Goal: Task Accomplishment & Management: Complete application form

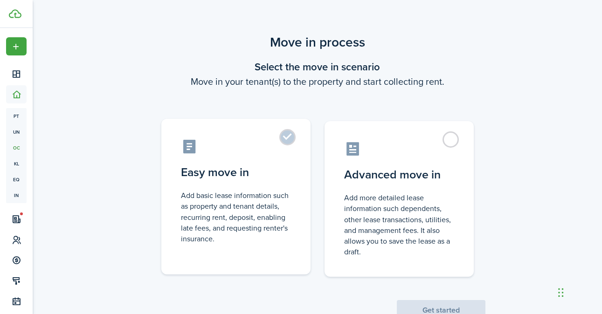
click at [286, 140] on label "Easy move in Add basic lease information such as property and tenant details, r…" at bounding box center [235, 197] width 149 height 156
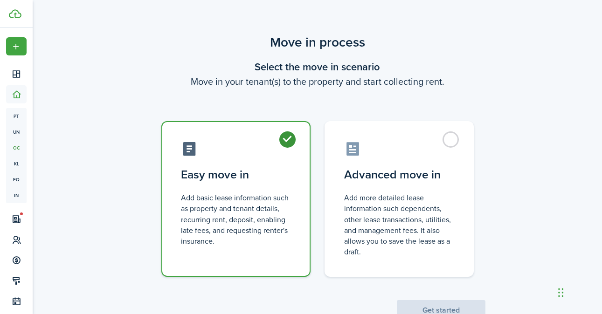
radio input "true"
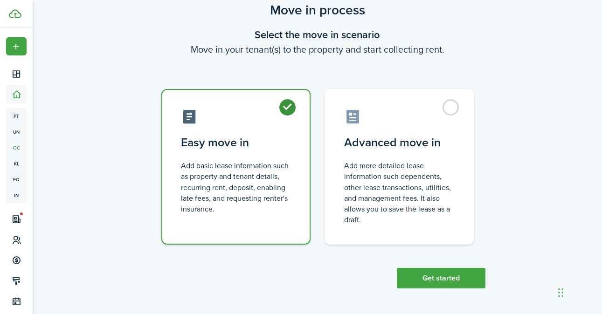
scroll to position [32, 0]
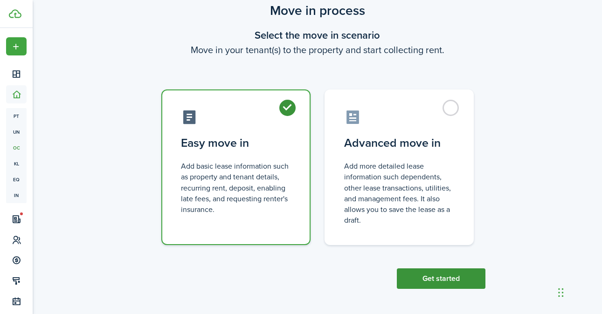
click at [448, 275] on button "Get started" at bounding box center [441, 279] width 89 height 21
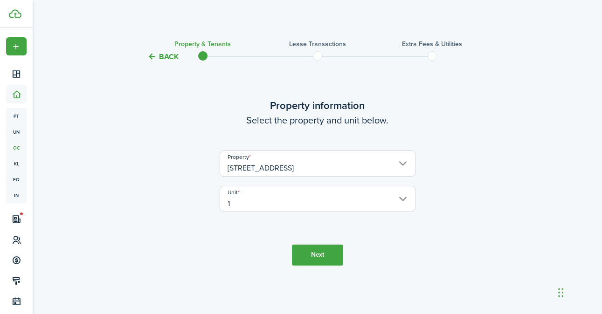
click at [399, 201] on input "1" at bounding box center [318, 199] width 196 height 26
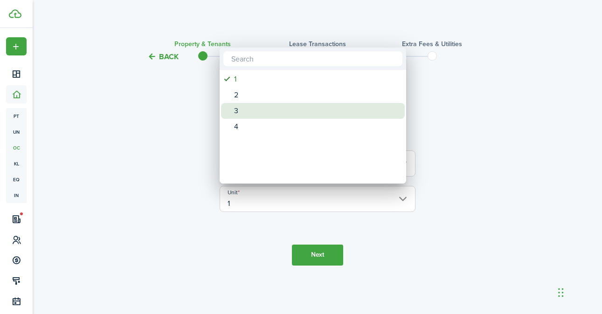
click at [254, 113] on div "3" at bounding box center [316, 111] width 165 height 16
type input "3"
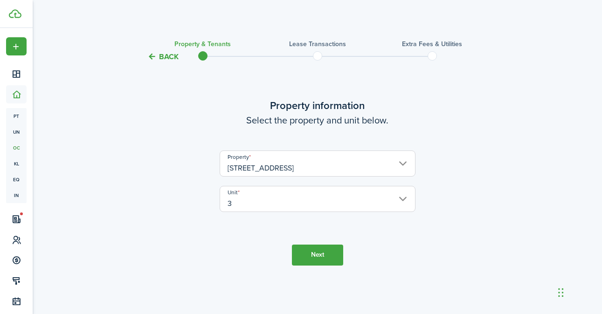
click at [306, 256] on button "Next" at bounding box center [317, 255] width 51 height 21
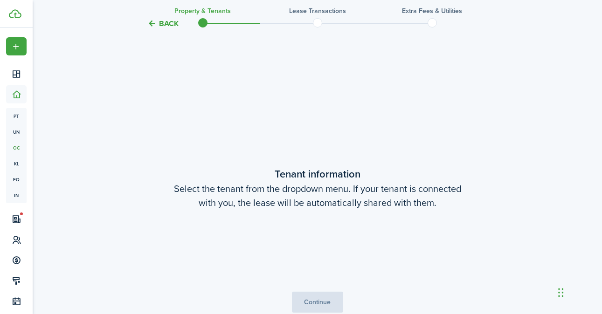
scroll to position [251, 0]
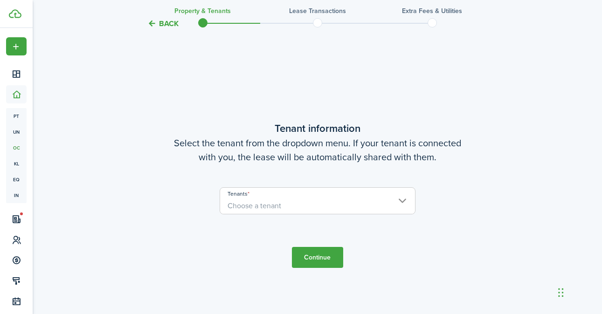
click at [329, 210] on span "Choose a tenant" at bounding box center [317, 206] width 195 height 16
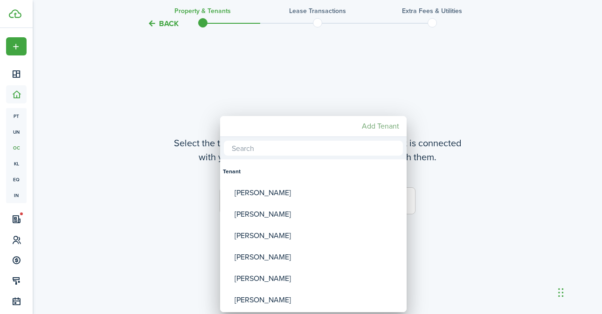
click at [368, 123] on mbsc-button "Add Tenant" at bounding box center [380, 126] width 45 height 17
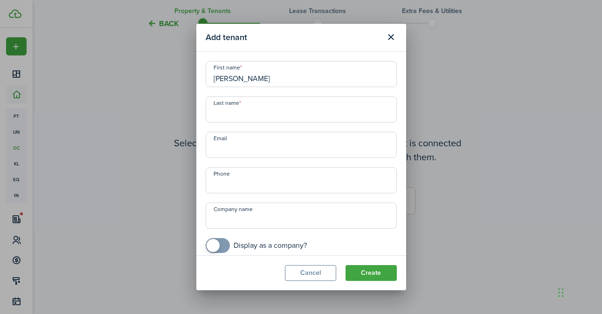
type input "[PERSON_NAME]"
type input "b"
type input "Butler"
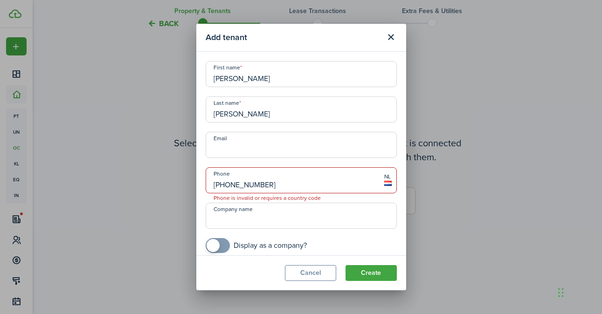
click at [266, 191] on input "+31 73715248" at bounding box center [301, 180] width 191 height 26
type input "+3"
type input "+1 307-371-5248"
click at [273, 149] on input "Email" at bounding box center [301, 145] width 191 height 26
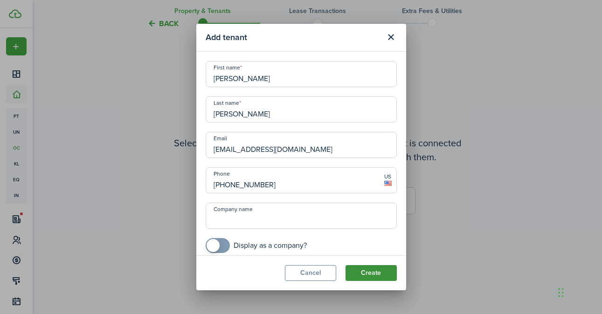
type input "erbutler1@hotmail.com"
click at [366, 274] on button "Create" at bounding box center [371, 273] width 51 height 16
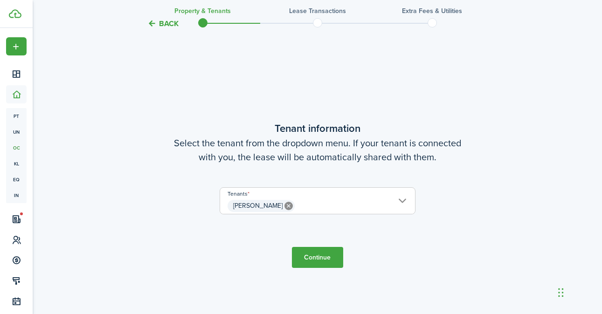
click at [315, 257] on button "Continue" at bounding box center [317, 257] width 51 height 21
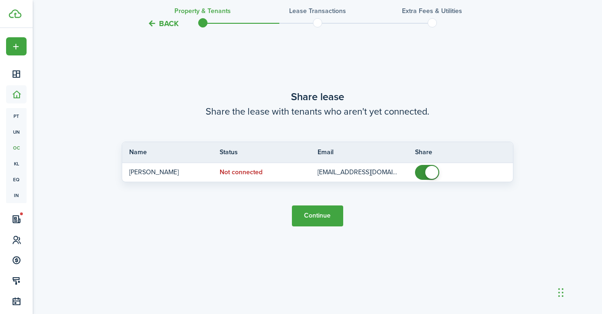
scroll to position [603, 0]
click at [316, 212] on button "Continue" at bounding box center [317, 215] width 51 height 21
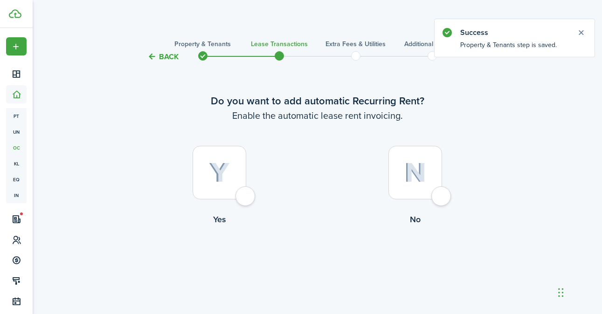
click at [244, 190] on div at bounding box center [220, 173] width 54 height 54
radio input "true"
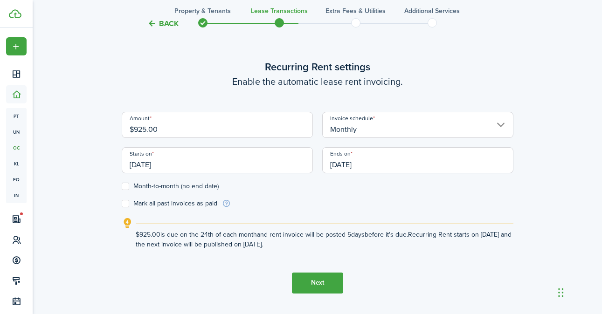
scroll to position [274, 0]
click at [149, 165] on input "09/24/2025" at bounding box center [217, 160] width 191 height 26
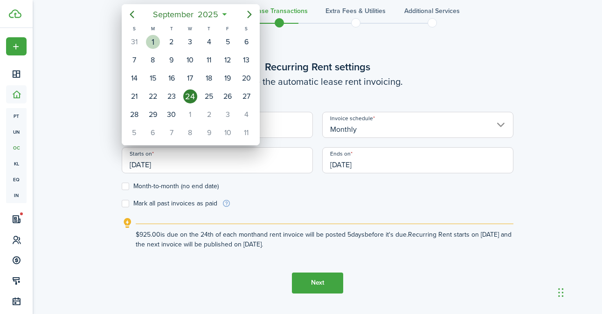
click at [159, 42] on div "1" at bounding box center [153, 42] width 14 height 14
type input "09/01/2025"
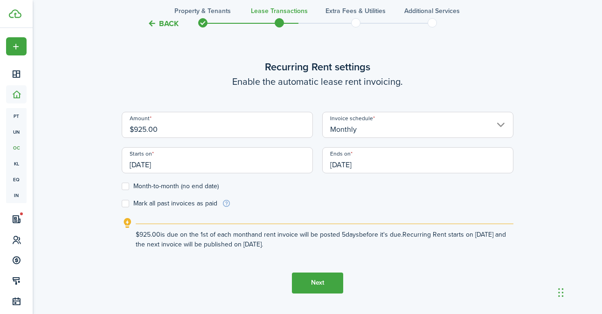
click at [123, 187] on label "Month-to-month (no end date)" at bounding box center [170, 186] width 97 height 7
click at [122, 187] on input "Month-to-month (no end date)" at bounding box center [121, 186] width 0 height 0
checkbox input "true"
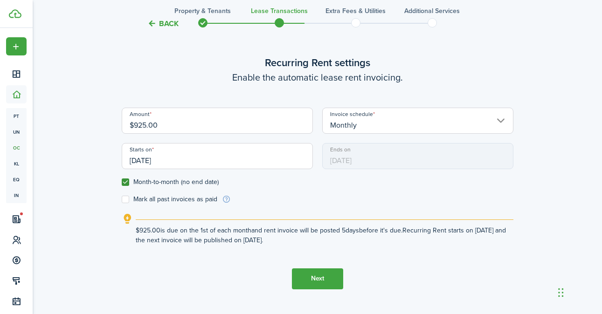
scroll to position [277, 0]
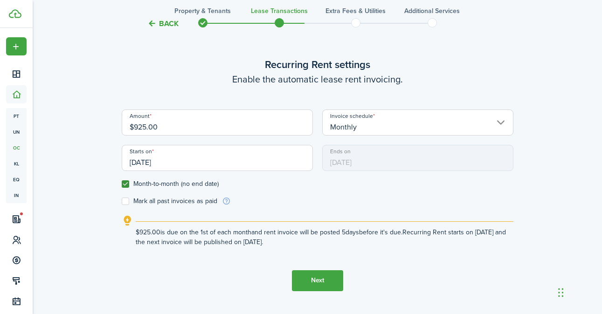
click at [320, 279] on button "Next" at bounding box center [317, 281] width 51 height 21
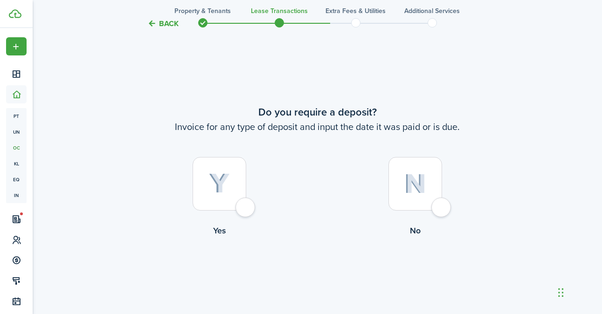
scroll to position [571, 0]
click at [246, 209] on div at bounding box center [220, 183] width 54 height 54
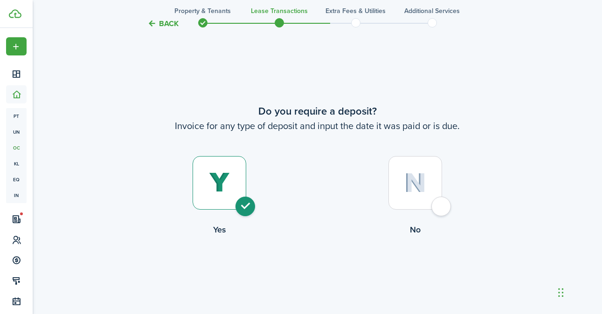
radio input "true"
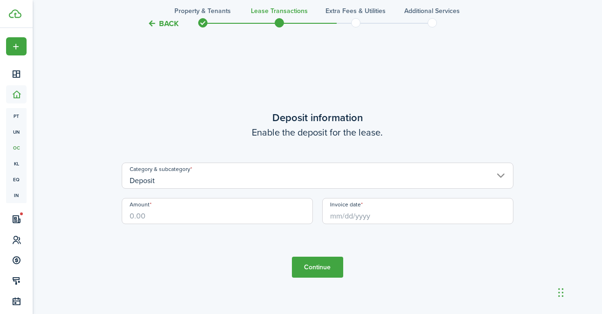
scroll to position [889, 0]
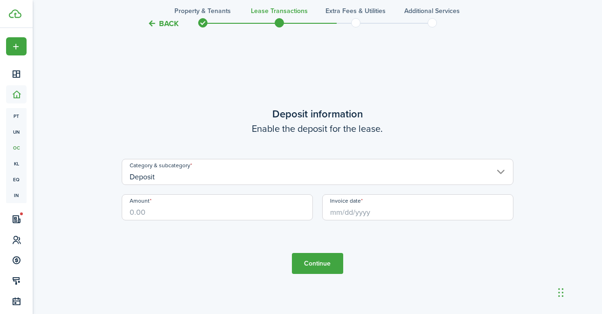
click at [275, 213] on input "Amount" at bounding box center [217, 208] width 191 height 26
click at [409, 213] on input "Invoice date" at bounding box center [417, 208] width 191 height 26
type input "$875.00"
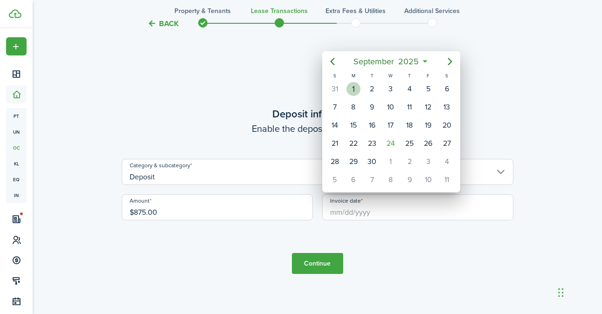
click at [355, 85] on div "1" at bounding box center [354, 89] width 14 height 14
type input "09/01/2025"
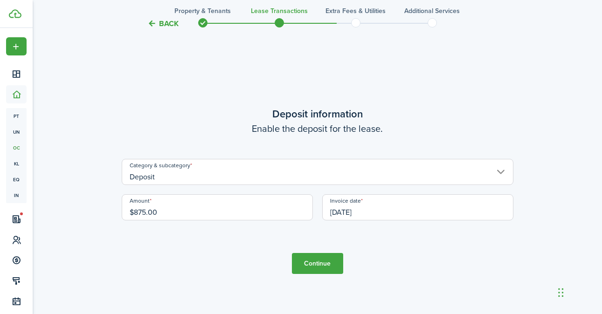
click at [323, 262] on button "Continue" at bounding box center [317, 263] width 51 height 21
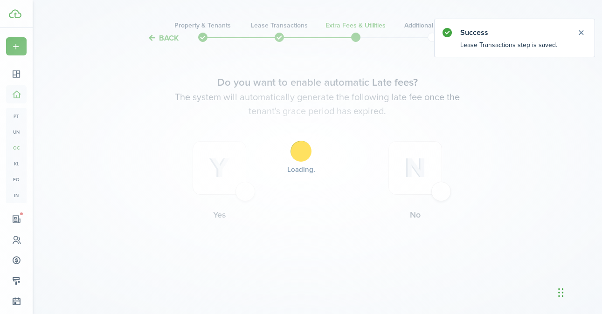
scroll to position [0, 0]
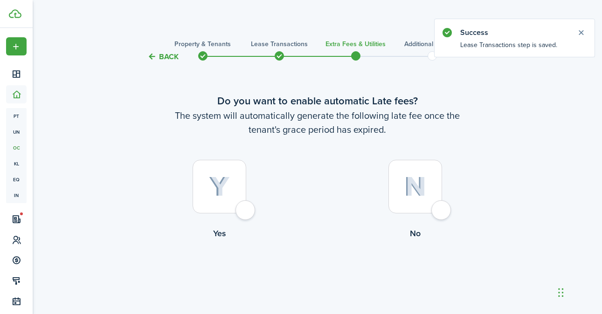
click at [246, 207] on div at bounding box center [220, 187] width 54 height 54
radio input "true"
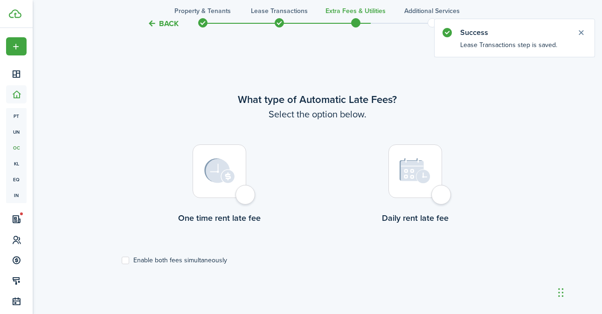
scroll to position [271, 0]
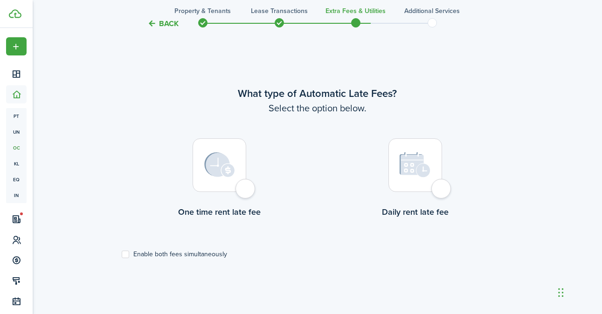
click at [442, 191] on div at bounding box center [416, 166] width 54 height 54
radio input "true"
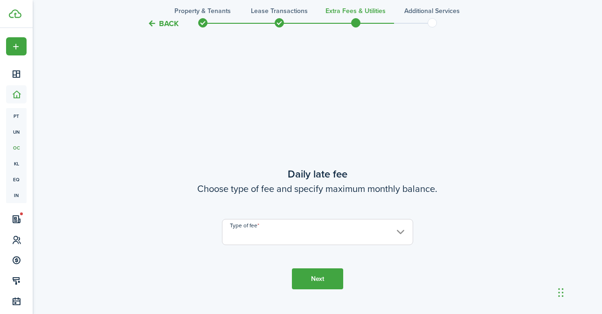
scroll to position [585, 0]
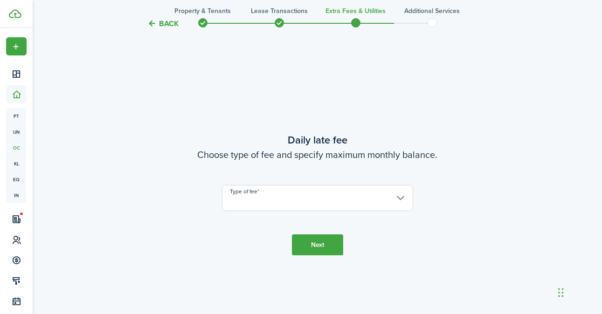
click at [400, 199] on input "Type of fee" at bounding box center [317, 198] width 191 height 26
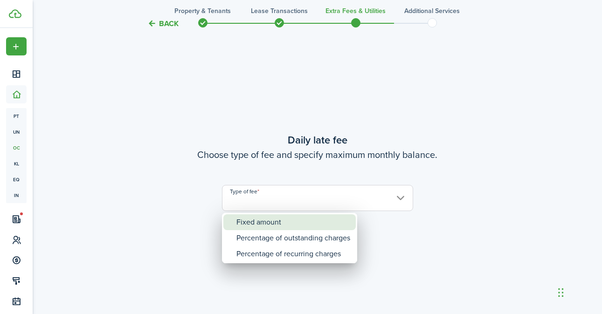
click at [277, 220] on div "Fixed amount" at bounding box center [294, 223] width 114 height 16
type input "Fixed amount"
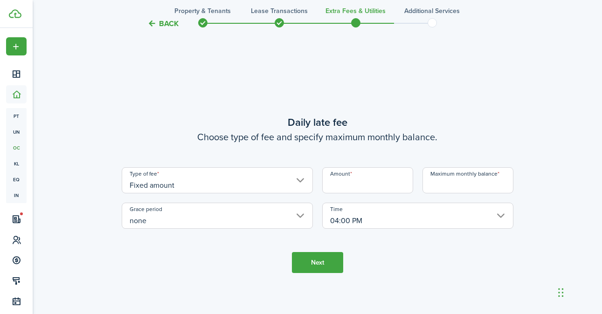
click at [383, 181] on input "Amount" at bounding box center [367, 180] width 91 height 26
type input "$15.00"
click at [444, 181] on input "Maximum monthly balance" at bounding box center [468, 180] width 91 height 26
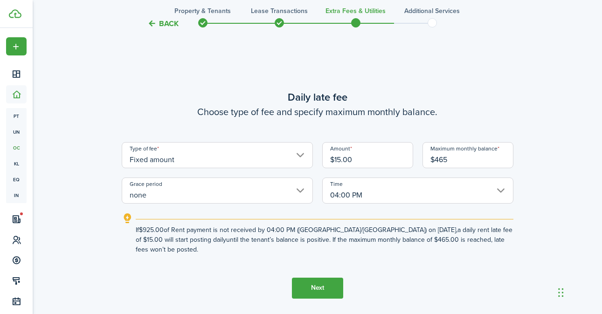
click at [295, 199] on input "none" at bounding box center [217, 191] width 191 height 26
type input "$465.00"
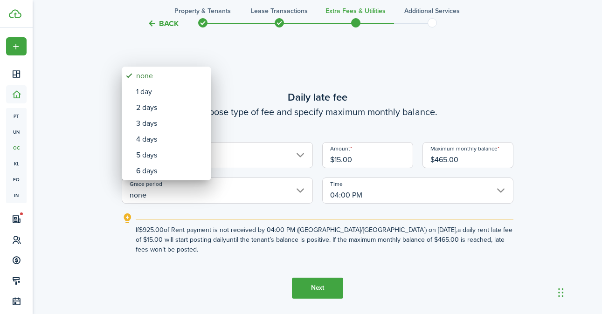
click at [295, 199] on div at bounding box center [301, 157] width 752 height 464
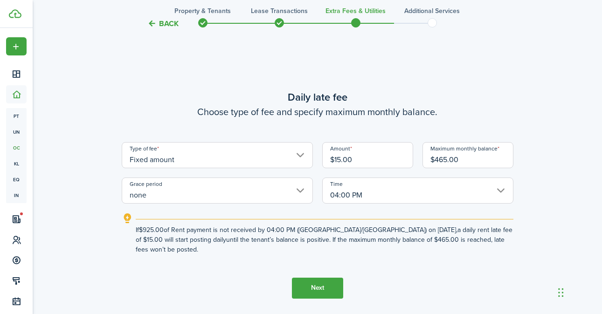
click at [497, 194] on input "04:00 PM" at bounding box center [417, 191] width 191 height 26
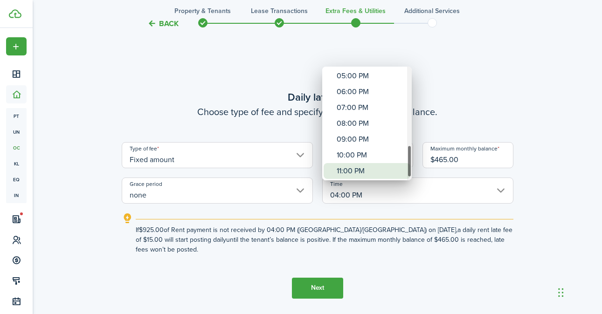
click at [354, 173] on div "11:00 PM" at bounding box center [371, 171] width 68 height 16
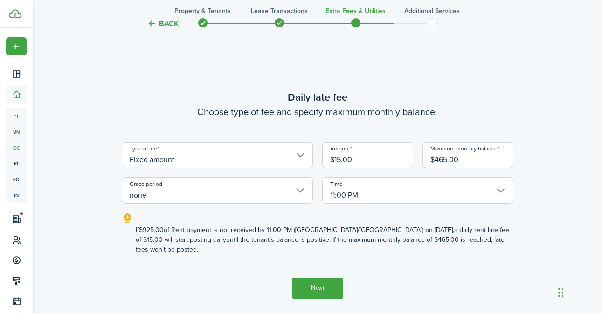
click at [341, 201] on input "11:00 PM" at bounding box center [417, 191] width 191 height 26
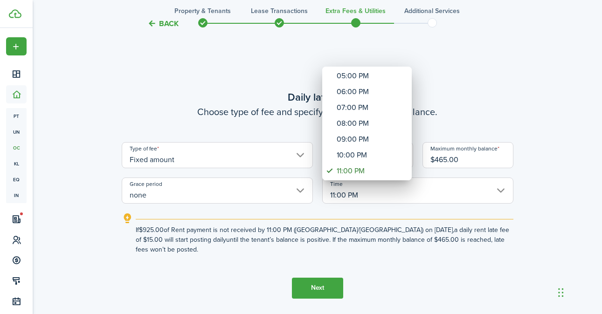
click at [501, 197] on div at bounding box center [301, 157] width 752 height 464
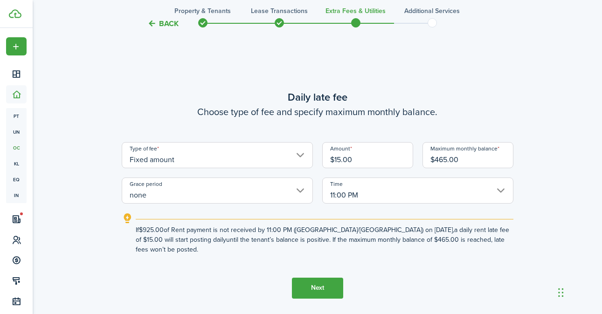
click at [503, 197] on input "11:00 PM" at bounding box center [417, 191] width 191 height 26
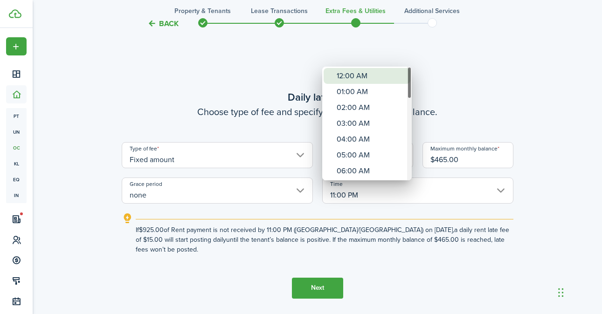
click at [354, 77] on div "12:00 AM" at bounding box center [371, 76] width 68 height 16
type input "12:00 AM"
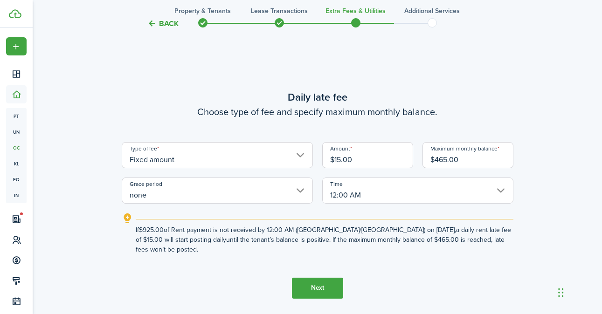
click at [304, 197] on input "none" at bounding box center [217, 191] width 191 height 26
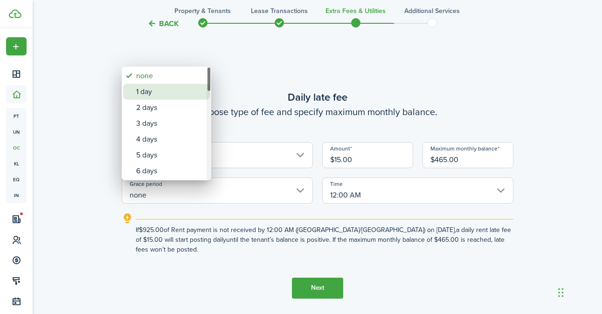
click at [153, 88] on div "1 day" at bounding box center [170, 92] width 68 height 16
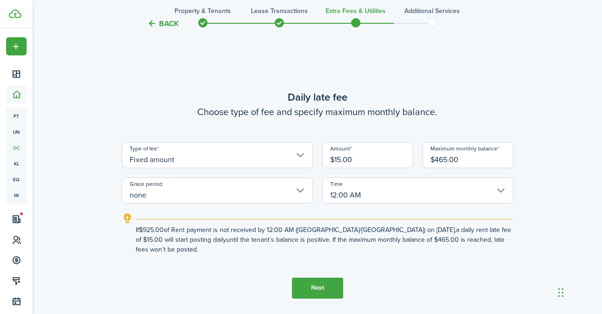
type input "1 day"
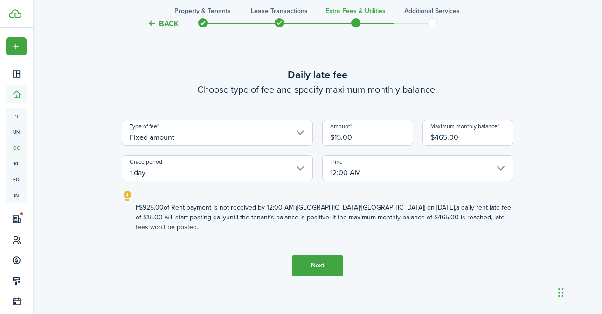
scroll to position [608, 0]
click at [335, 266] on button "Next" at bounding box center [317, 265] width 51 height 21
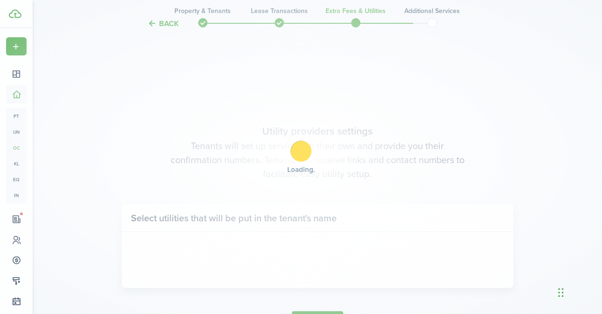
scroll to position [899, 0]
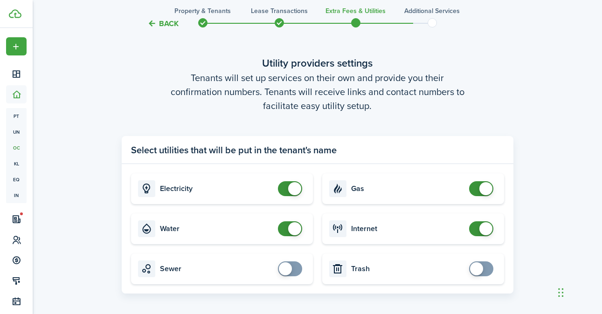
checkbox input "false"
click at [286, 229] on span at bounding box center [290, 229] width 9 height 15
checkbox input "false"
click at [478, 190] on span at bounding box center [481, 188] width 9 height 15
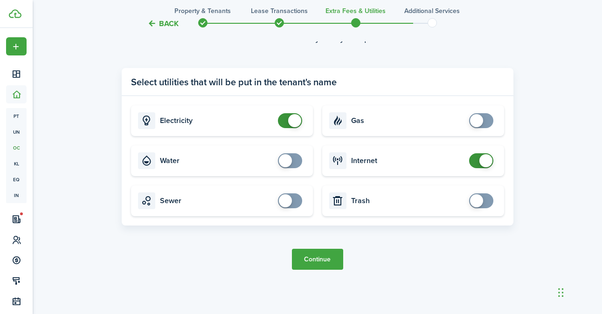
scroll to position [968, 0]
click at [317, 264] on button "Continue" at bounding box center [317, 259] width 51 height 21
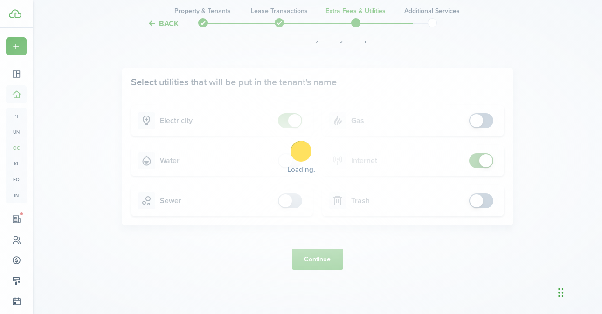
scroll to position [0, 0]
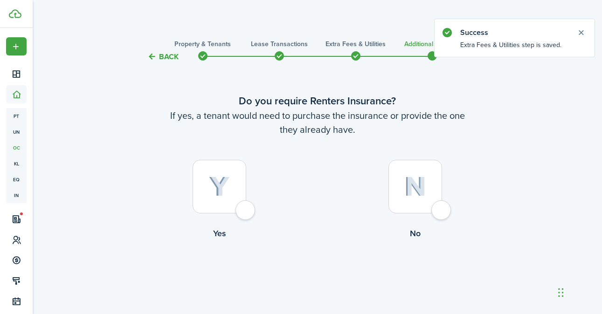
click at [439, 208] on div at bounding box center [416, 187] width 54 height 54
radio input "true"
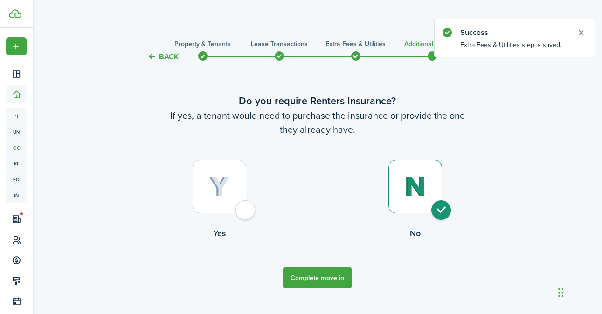
click at [318, 281] on button "Complete move in" at bounding box center [317, 278] width 69 height 21
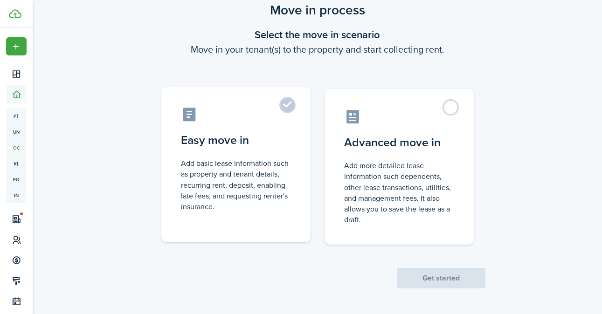
scroll to position [32, 0]
click at [288, 105] on label "Easy move in Add basic lease information such as property and tenant details, r…" at bounding box center [235, 165] width 149 height 156
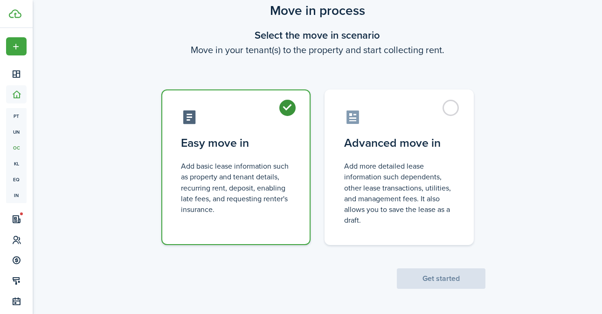
radio input "true"
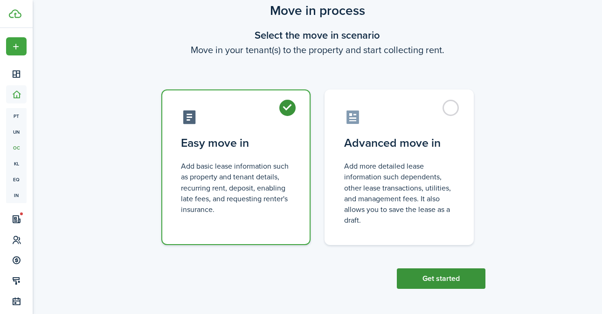
click at [415, 283] on button "Get started" at bounding box center [441, 279] width 89 height 21
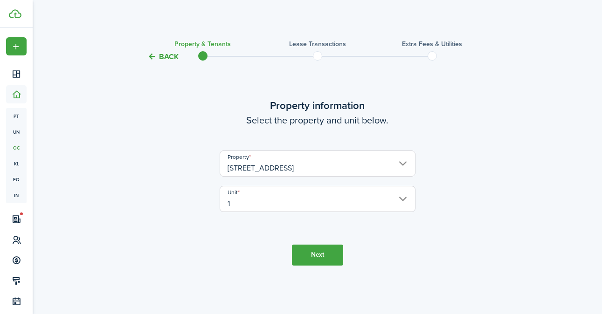
click at [319, 250] on button "Next" at bounding box center [317, 255] width 51 height 21
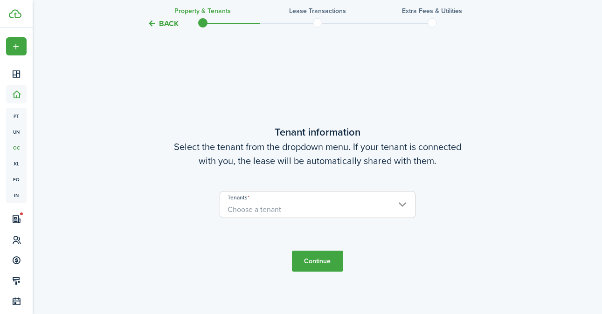
scroll to position [251, 0]
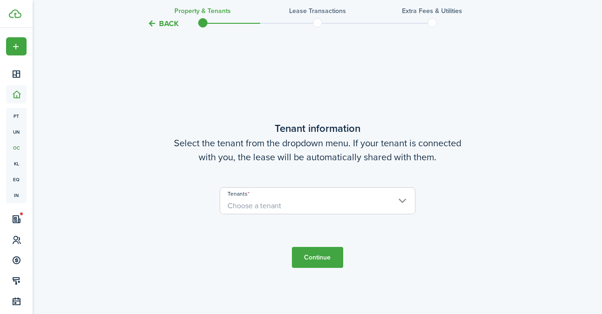
click at [322, 202] on span "Choose a tenant" at bounding box center [317, 206] width 195 height 16
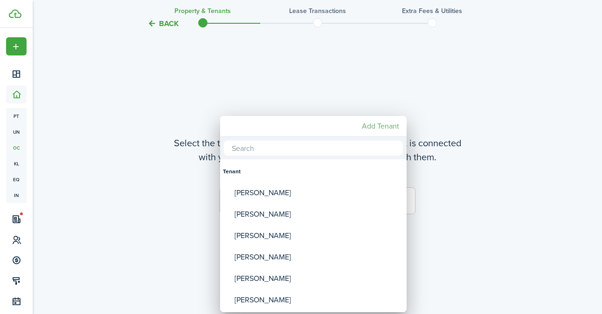
click at [377, 129] on mbsc-button "Add Tenant" at bounding box center [380, 126] width 45 height 17
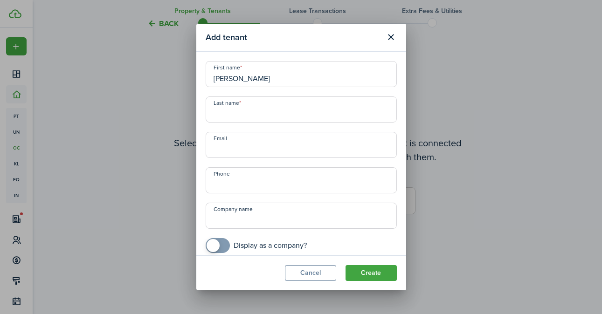
type input "William"
type input "Styles"
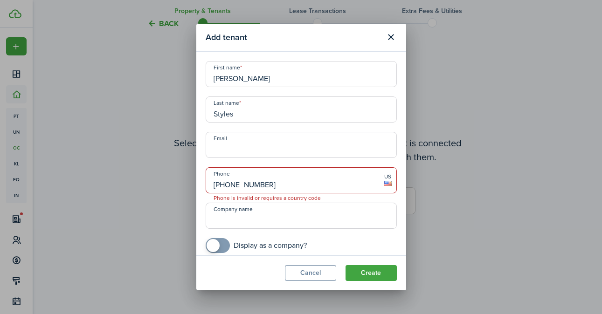
type input "+1 307-371-6775"
click at [289, 156] on input "Email" at bounding box center [301, 145] width 191 height 26
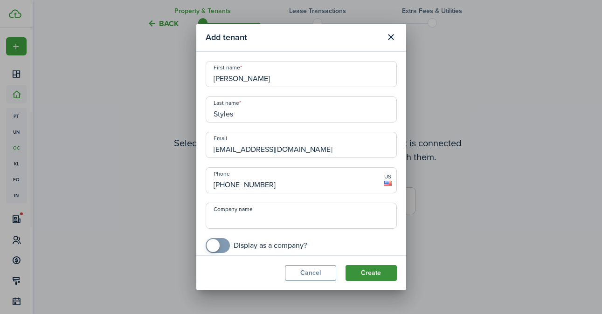
type input "thepalegrin@gmail.com"
click at [382, 277] on button "Create" at bounding box center [371, 273] width 51 height 16
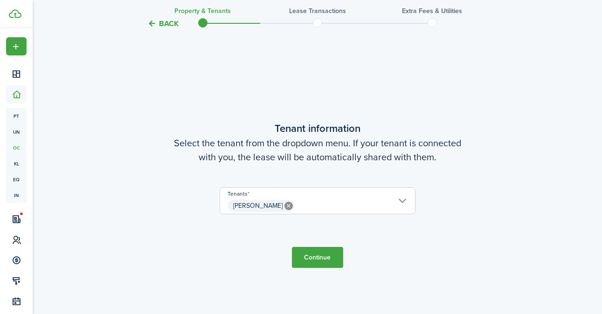
click at [322, 254] on button "Continue" at bounding box center [317, 257] width 51 height 21
checkbox input "true"
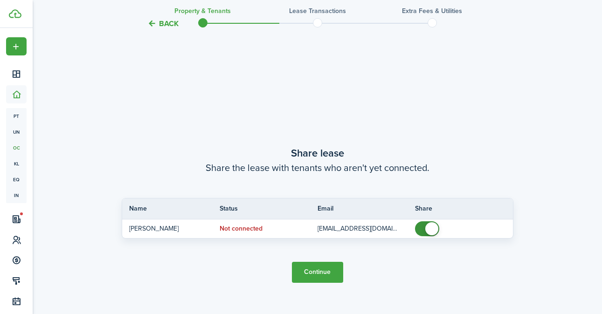
scroll to position [566, 0]
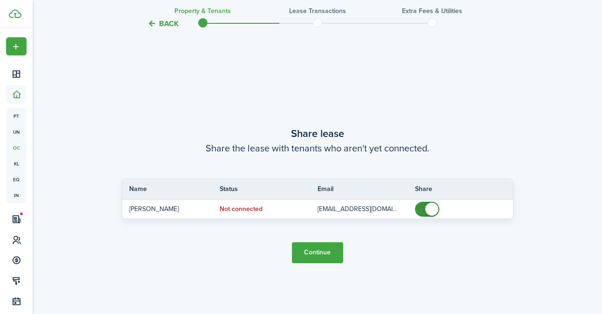
click at [308, 255] on button "Continue" at bounding box center [317, 253] width 51 height 21
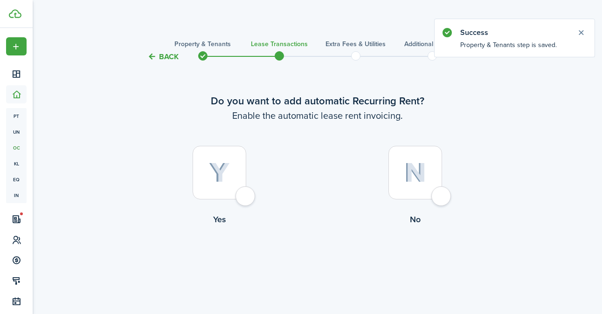
click at [246, 200] on div at bounding box center [220, 173] width 54 height 54
radio input "true"
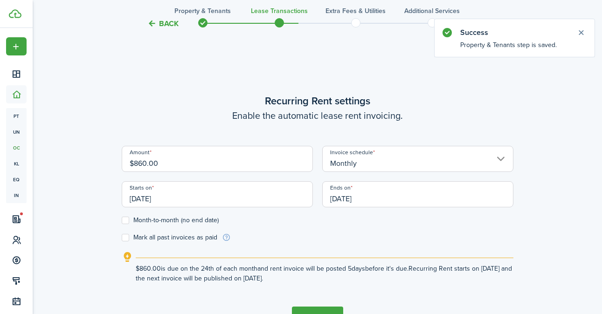
scroll to position [257, 0]
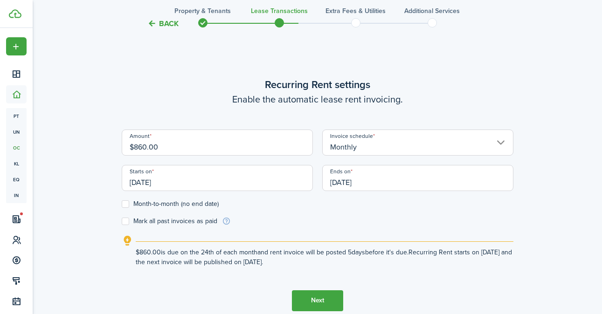
click at [217, 177] on input "09/24/2025" at bounding box center [217, 178] width 191 height 26
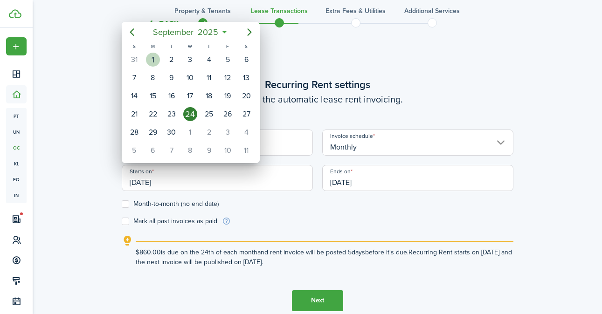
click at [160, 62] on div "Sep 1" at bounding box center [153, 60] width 19 height 18
type input "09/01/2025"
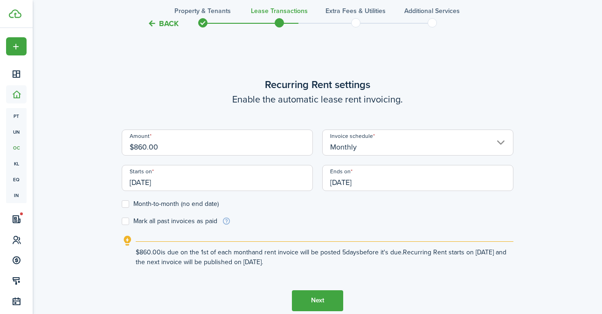
click at [125, 202] on label "Month-to-month (no end date)" at bounding box center [170, 204] width 97 height 7
click at [122, 204] on input "Month-to-month (no end date)" at bounding box center [121, 204] width 0 height 0
checkbox input "true"
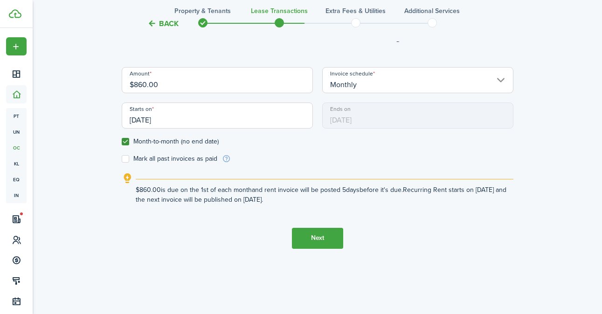
scroll to position [319, 0]
click at [326, 238] on button "Next" at bounding box center [317, 238] width 51 height 21
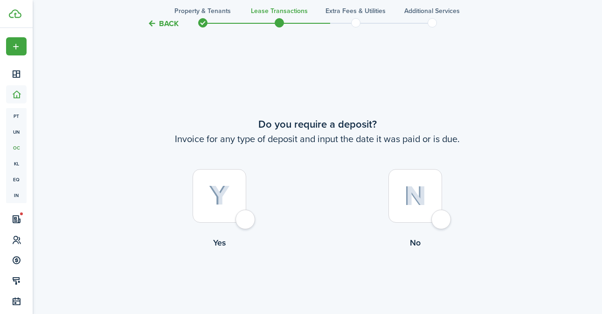
scroll to position [571, 0]
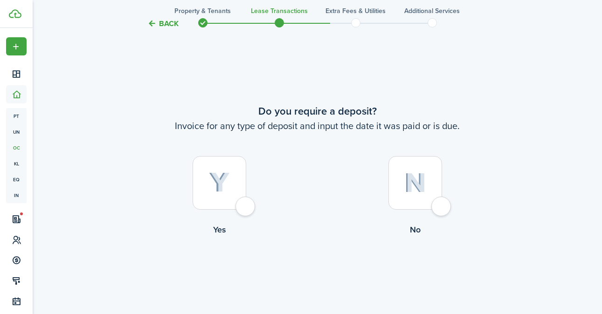
click at [241, 208] on div at bounding box center [220, 183] width 54 height 54
radio input "true"
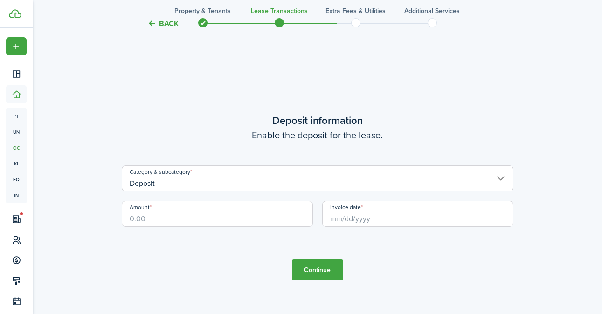
scroll to position [885, 0]
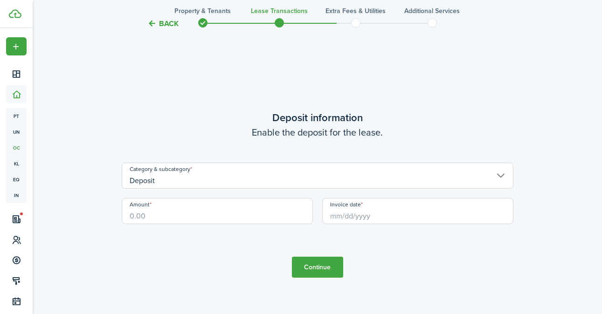
click at [223, 218] on input "Amount" at bounding box center [217, 211] width 191 height 26
type input "$800.00"
click at [449, 209] on input "Invoice date" at bounding box center [417, 211] width 191 height 26
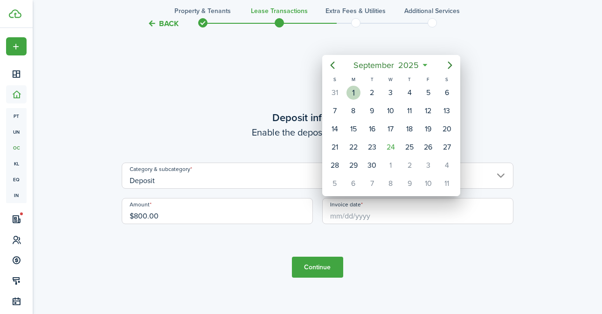
click at [353, 95] on div "1" at bounding box center [354, 93] width 14 height 14
type input "09/01/2025"
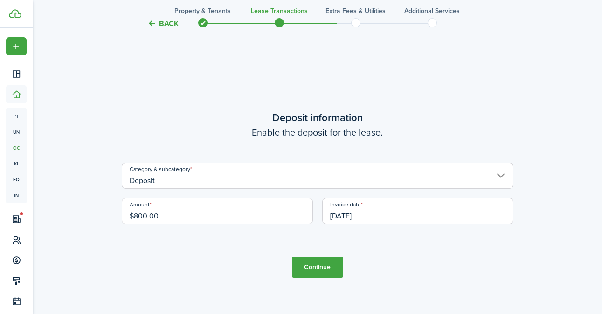
click at [324, 272] on button "Continue" at bounding box center [317, 267] width 51 height 21
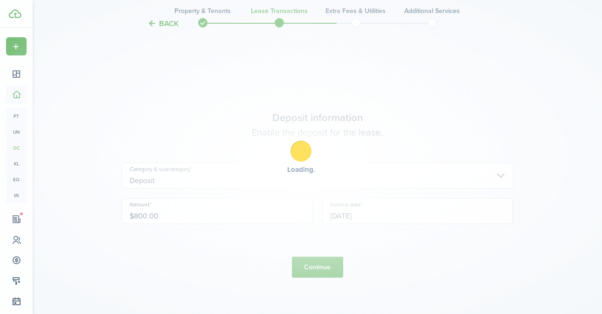
scroll to position [0, 0]
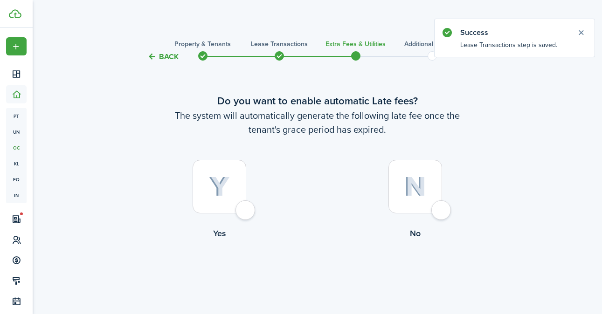
click at [246, 212] on div at bounding box center [220, 187] width 54 height 54
radio input "true"
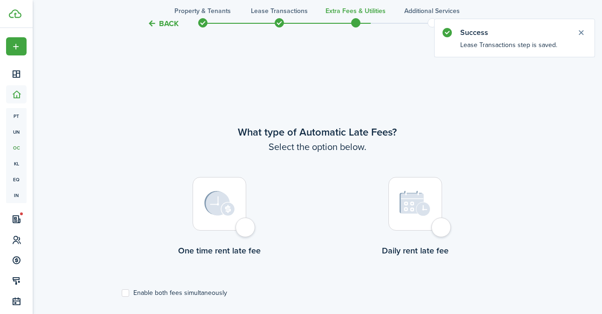
scroll to position [271, 0]
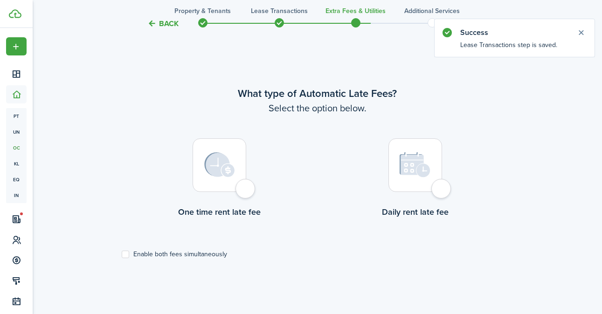
click at [246, 192] on div at bounding box center [220, 166] width 54 height 54
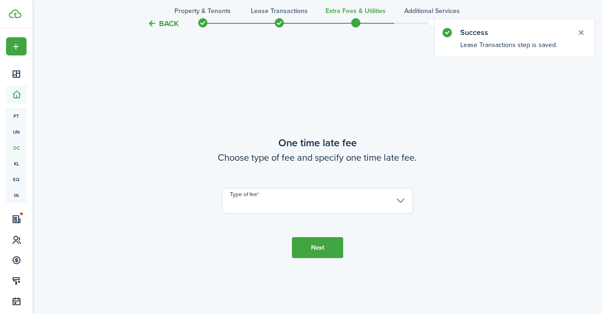
scroll to position [585, 0]
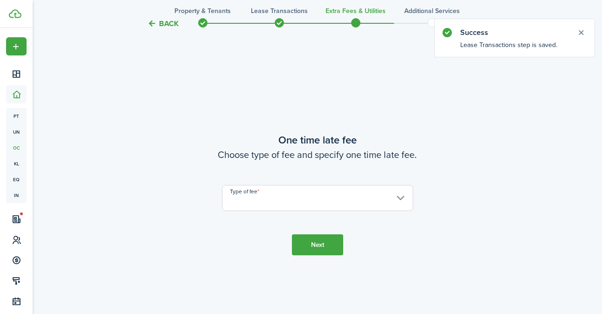
click at [171, 19] on button "Back" at bounding box center [162, 24] width 31 height 10
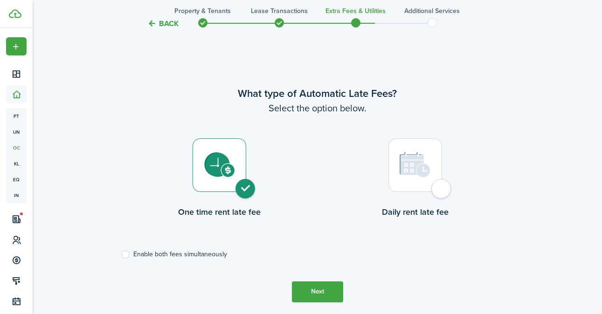
click at [441, 190] on div at bounding box center [416, 166] width 54 height 54
radio input "false"
radio input "true"
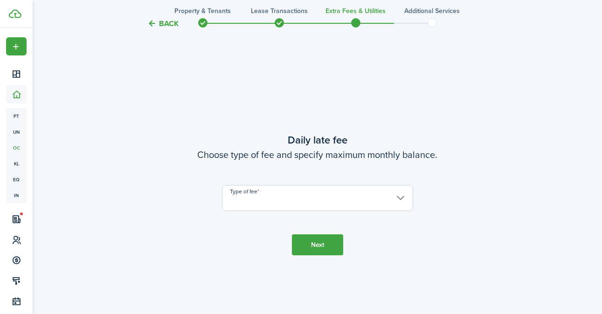
click at [378, 199] on input "Type of fee" at bounding box center [317, 198] width 191 height 26
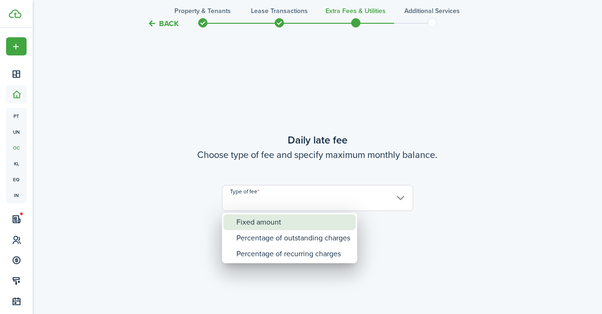
click at [295, 228] on div "Fixed amount" at bounding box center [294, 223] width 114 height 16
type input "Fixed amount"
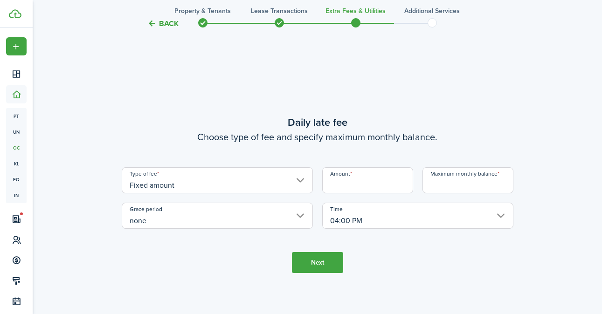
click at [363, 186] on input "Amount" at bounding box center [367, 180] width 91 height 26
type input "$15.00"
click at [460, 182] on input "Maximum monthly balance" at bounding box center [468, 180] width 91 height 26
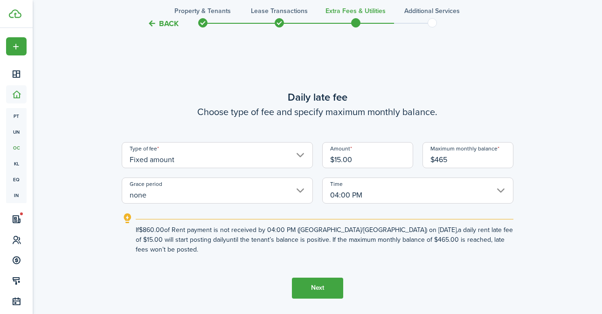
click at [300, 196] on input "none" at bounding box center [217, 191] width 191 height 26
type input "$465.00"
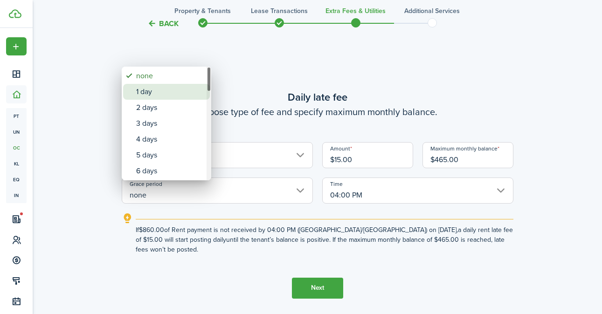
click at [155, 90] on div "1 day" at bounding box center [170, 92] width 68 height 16
type input "1 day"
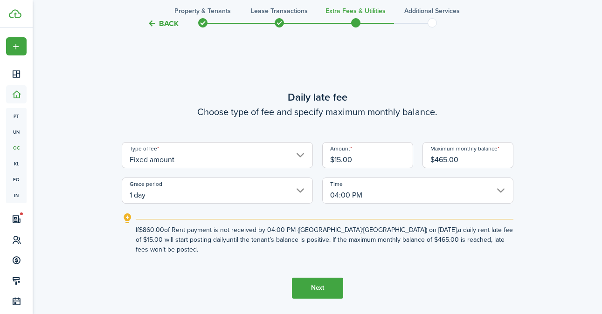
click at [504, 190] on input "04:00 PM" at bounding box center [417, 191] width 191 height 26
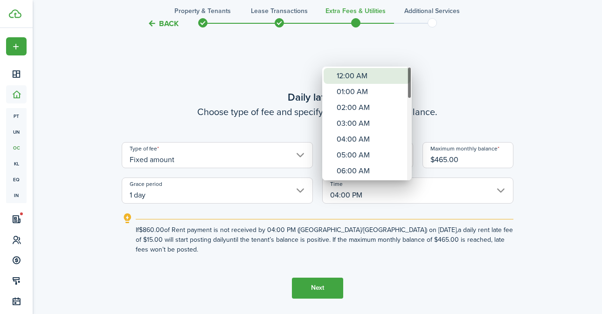
click at [361, 81] on div "12:00 AM" at bounding box center [371, 76] width 68 height 16
type input "12:00 AM"
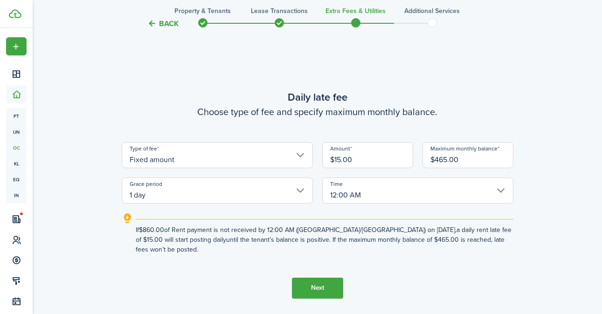
click at [334, 280] on button "Next" at bounding box center [317, 288] width 51 height 21
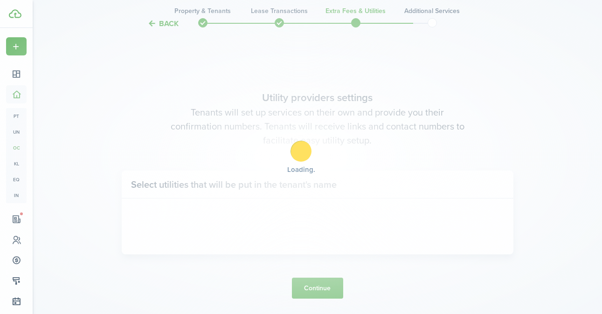
scroll to position [899, 0]
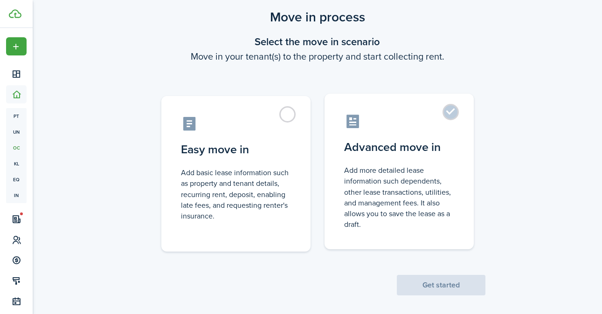
scroll to position [32, 0]
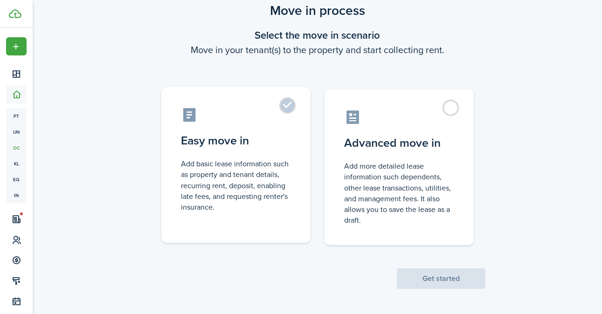
click at [286, 107] on label "Easy move in Add basic lease information such as property and tenant details, r…" at bounding box center [235, 165] width 149 height 156
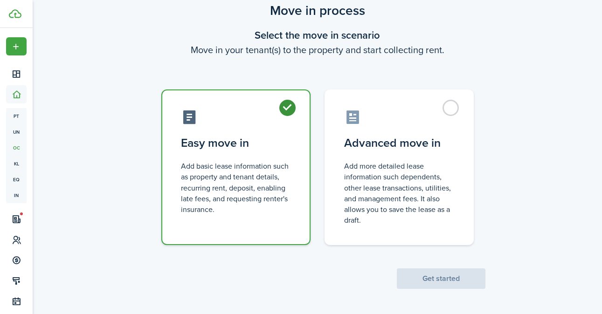
radio input "true"
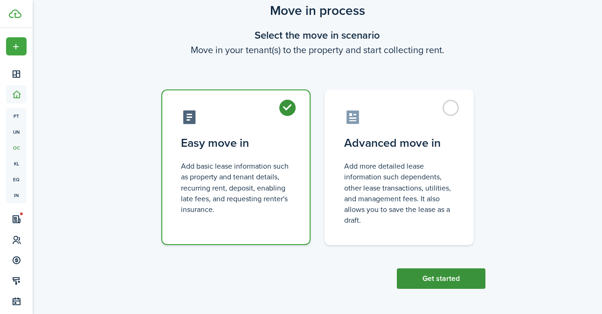
click at [422, 272] on button "Get started" at bounding box center [441, 279] width 89 height 21
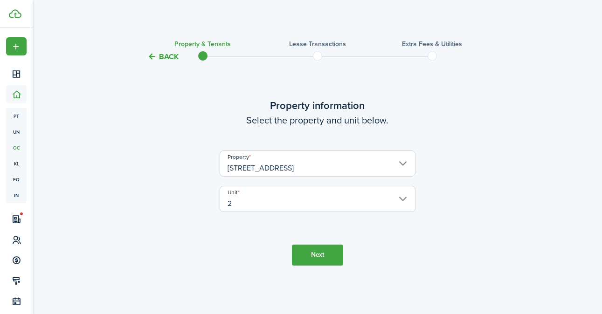
click at [324, 255] on button "Next" at bounding box center [317, 255] width 51 height 21
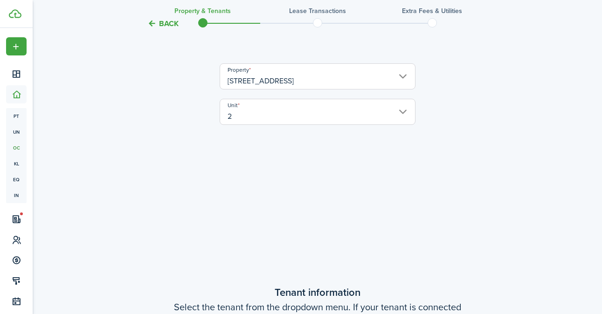
scroll to position [251, 0]
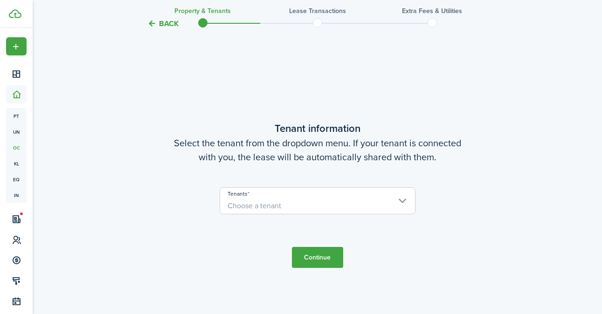
click at [299, 204] on span "Choose a tenant" at bounding box center [317, 206] width 195 height 16
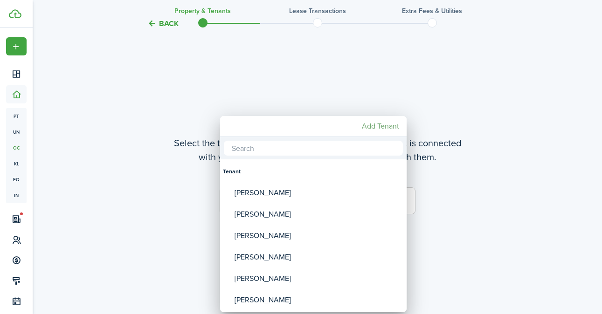
click at [388, 125] on mbsc-button "Add Tenant" at bounding box center [380, 126] width 45 height 17
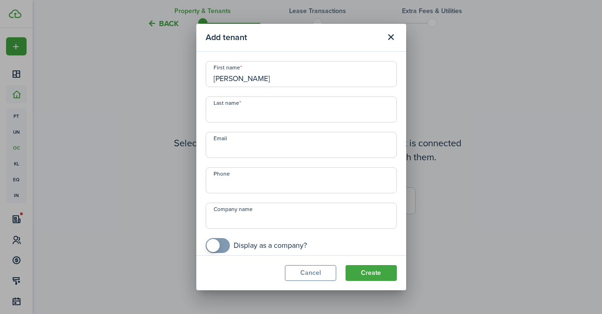
type input "[PERSON_NAME]"
type input "+1"
click at [391, 38] on button "Close modal" at bounding box center [391, 37] width 16 height 16
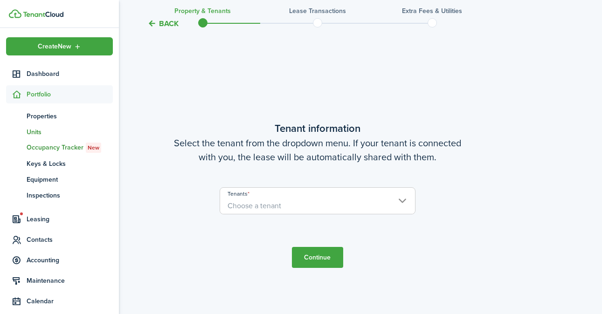
click at [39, 133] on span "Units" at bounding box center [70, 132] width 86 height 10
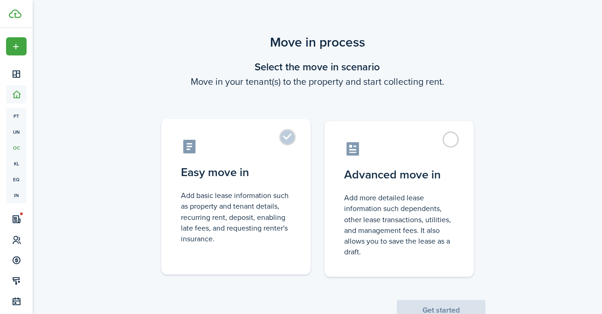
click at [286, 142] on label "Easy move in Add basic lease information such as property and tenant details, r…" at bounding box center [235, 197] width 149 height 156
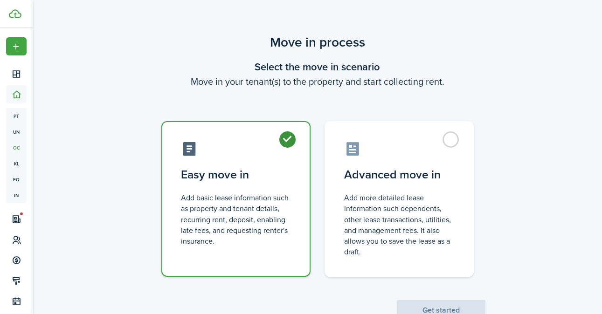
radio input "true"
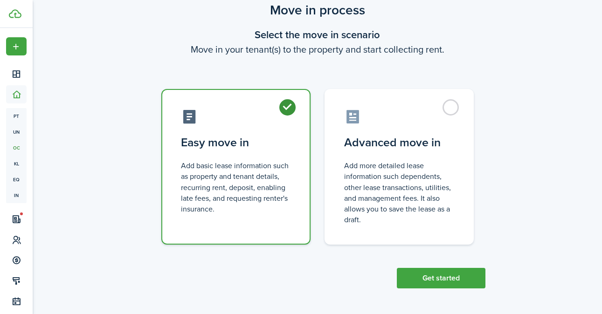
scroll to position [32, 0]
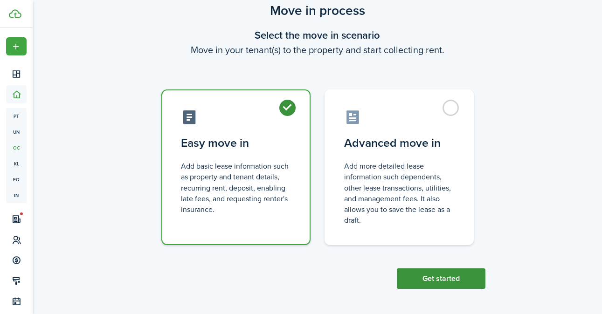
click at [435, 279] on button "Get started" at bounding box center [441, 279] width 89 height 21
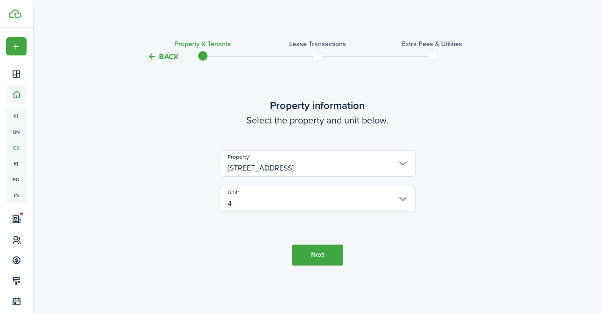
click at [332, 250] on button "Next" at bounding box center [317, 255] width 51 height 21
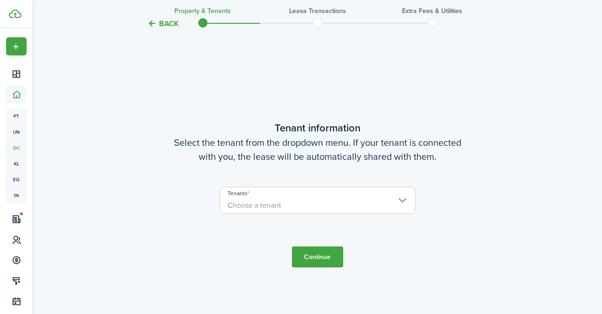
scroll to position [251, 0]
click at [401, 200] on span "Choose a tenant" at bounding box center [317, 206] width 195 height 16
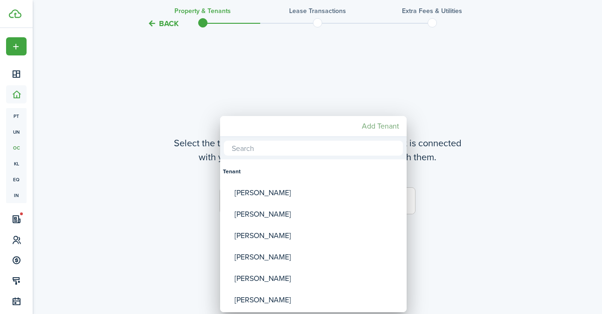
click at [370, 123] on mbsc-button "Add Tenant" at bounding box center [380, 126] width 45 height 17
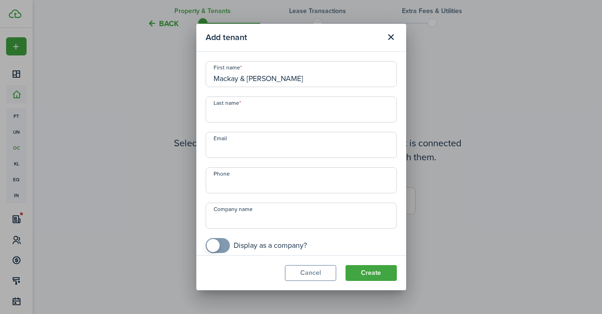
type input "Mackay & Shayla"
type input "Ive"
type input "m"
type input "shaylaivie23@gmail.com"
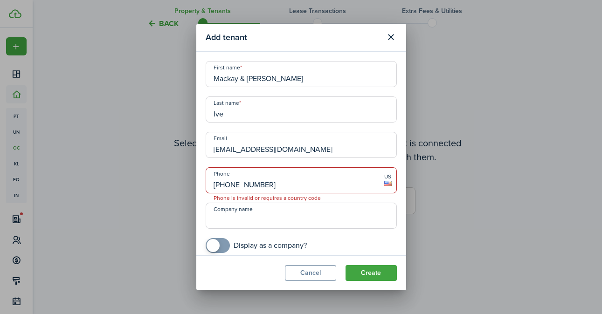
type input "+1 307-466-3275"
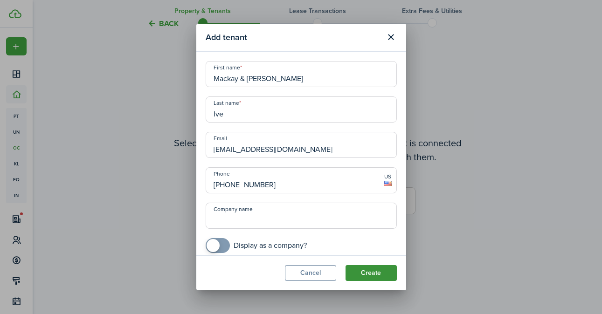
click at [380, 277] on button "Create" at bounding box center [371, 273] width 51 height 16
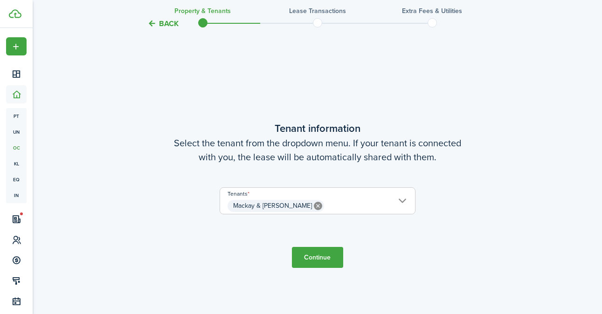
click at [330, 255] on button "Continue" at bounding box center [317, 257] width 51 height 21
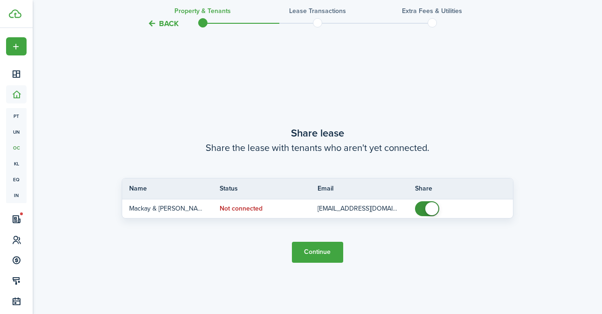
scroll to position [566, 0]
click at [314, 256] on button "Continue" at bounding box center [317, 253] width 51 height 21
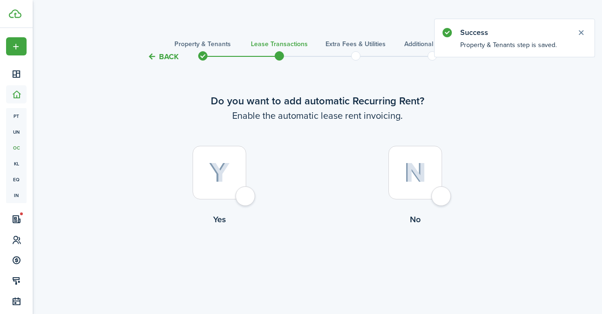
click at [246, 198] on div at bounding box center [220, 173] width 54 height 54
radio input "true"
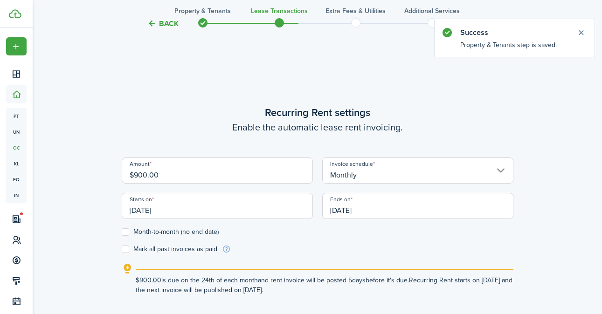
scroll to position [257, 0]
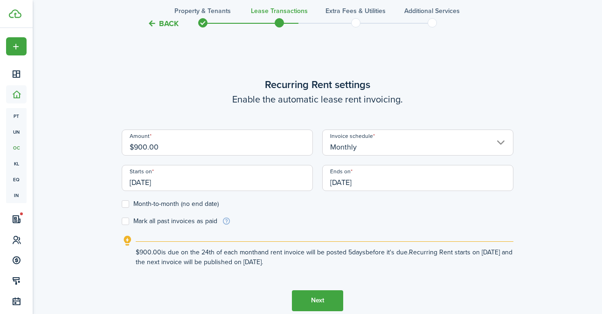
click at [262, 183] on input "09/24/2025" at bounding box center [217, 178] width 191 height 26
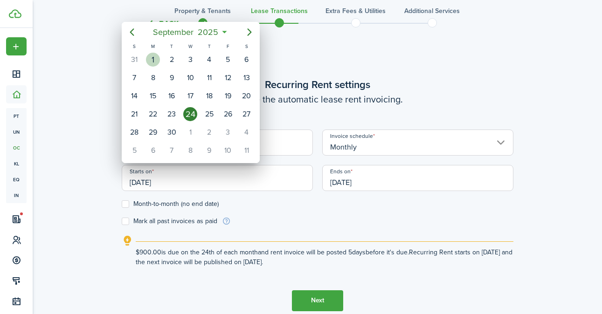
click at [154, 59] on div "1" at bounding box center [153, 60] width 14 height 14
type input "09/01/2025"
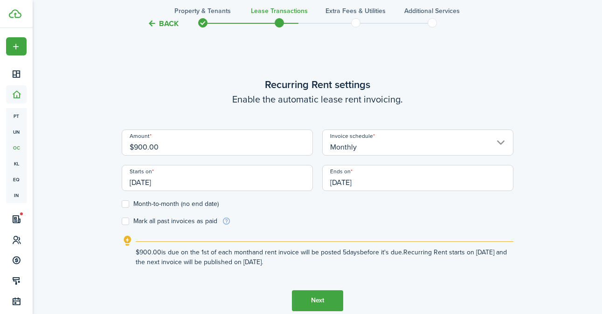
click at [126, 201] on label "Month-to-month (no end date)" at bounding box center [170, 204] width 97 height 7
click at [122, 204] on input "Month-to-month (no end date)" at bounding box center [121, 204] width 0 height 0
checkbox input "true"
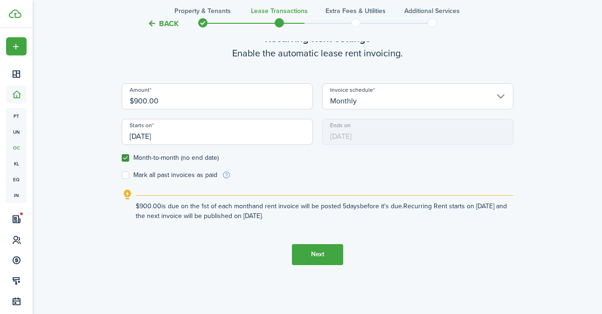
scroll to position [305, 0]
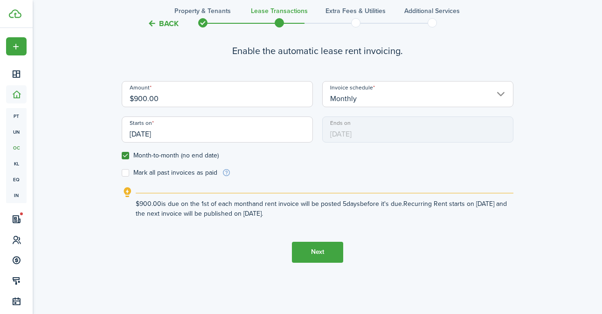
click at [130, 173] on label "Mark all past invoices as paid" at bounding box center [170, 172] width 96 height 7
click at [122, 173] on input "Mark all past invoices as paid" at bounding box center [121, 173] width 0 height 0
checkbox input "true"
click at [329, 255] on button "Next" at bounding box center [317, 252] width 51 height 21
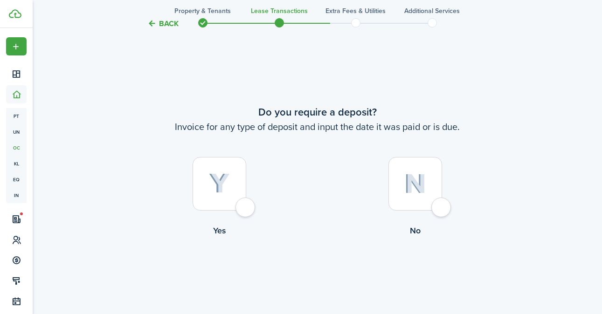
scroll to position [571, 0]
click at [246, 205] on div at bounding box center [220, 183] width 54 height 54
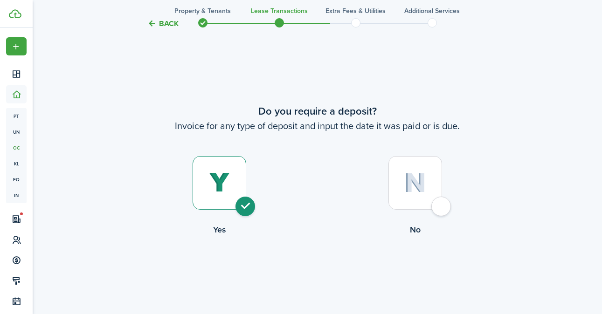
radio input "true"
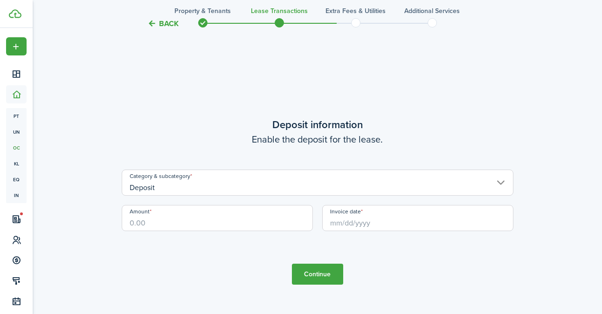
scroll to position [885, 0]
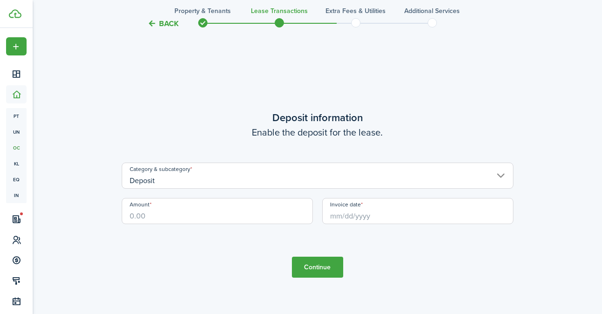
click at [237, 216] on input "Amount" at bounding box center [217, 211] width 191 height 26
type input "$900.00"
click at [392, 220] on input "Invoice date" at bounding box center [417, 211] width 191 height 26
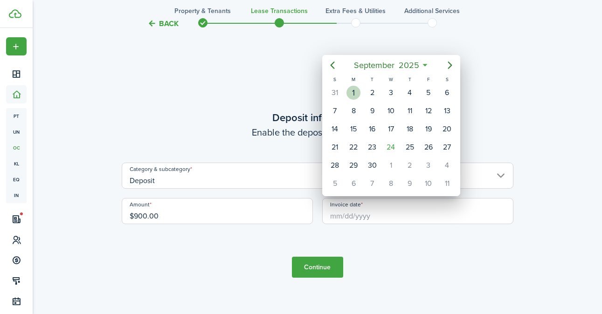
click at [358, 94] on div "1" at bounding box center [354, 93] width 14 height 14
type input "09/01/2025"
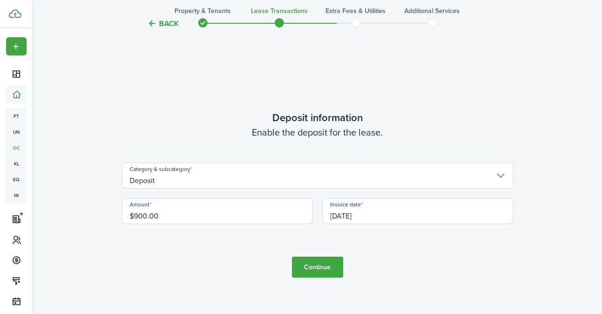
click at [335, 270] on button "Continue" at bounding box center [317, 267] width 51 height 21
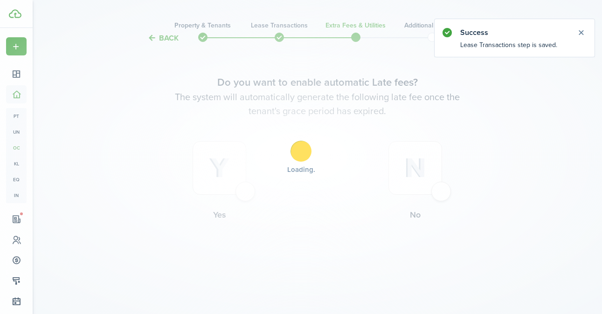
scroll to position [0, 0]
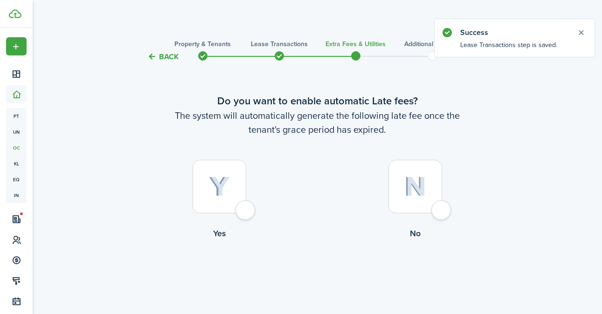
click at [246, 211] on div at bounding box center [220, 187] width 54 height 54
radio input "true"
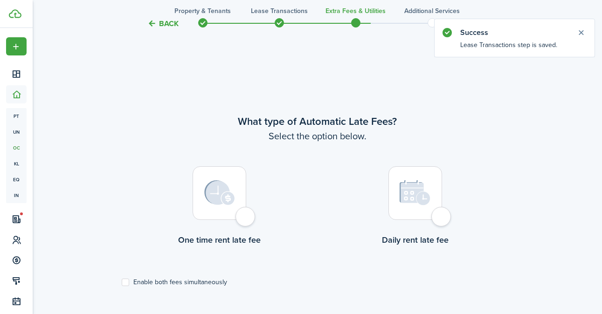
scroll to position [271, 0]
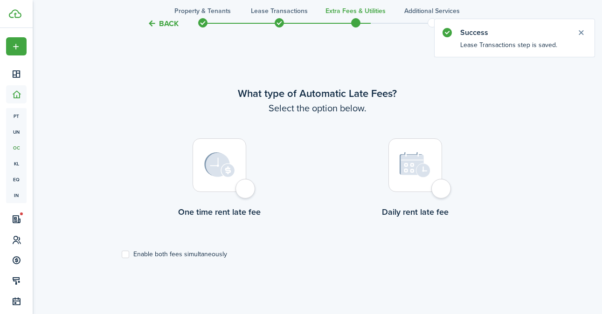
click at [442, 185] on div at bounding box center [416, 166] width 54 height 54
radio input "true"
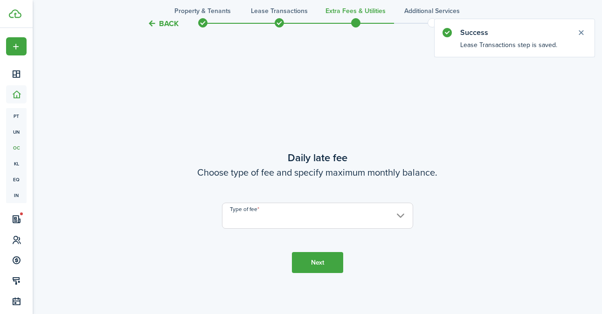
scroll to position [585, 0]
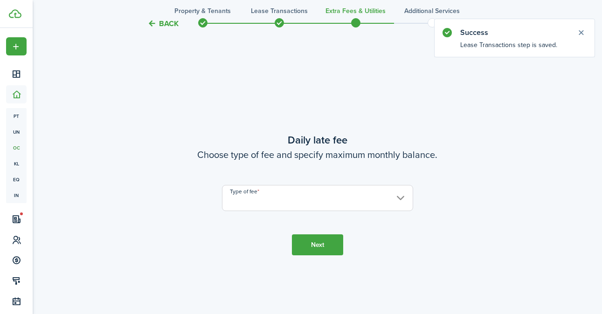
click at [359, 200] on input "Type of fee" at bounding box center [317, 198] width 191 height 26
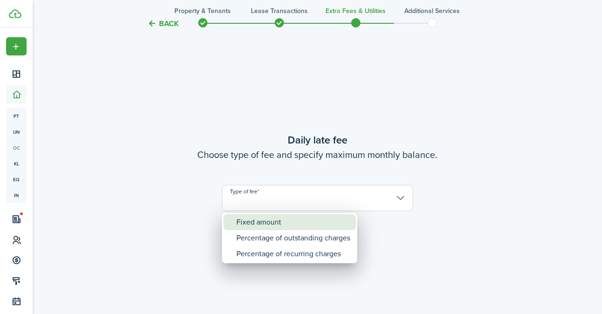
click at [302, 222] on div "Fixed amount" at bounding box center [294, 223] width 114 height 16
type input "Fixed amount"
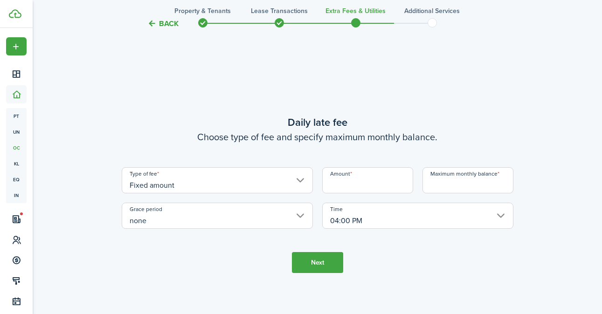
click at [352, 184] on input "Amount" at bounding box center [367, 180] width 91 height 26
type input "$15.00"
click at [452, 185] on input "Maximum monthly balance" at bounding box center [468, 180] width 91 height 26
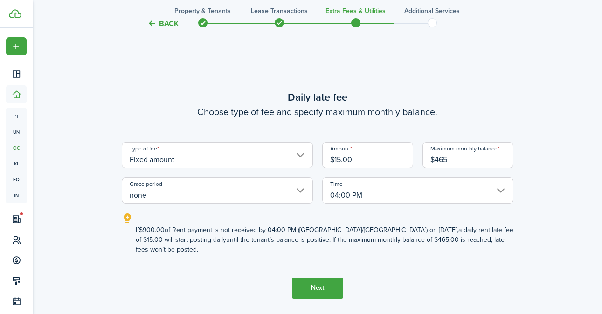
click at [301, 199] on input "none" at bounding box center [217, 191] width 191 height 26
type input "$465.00"
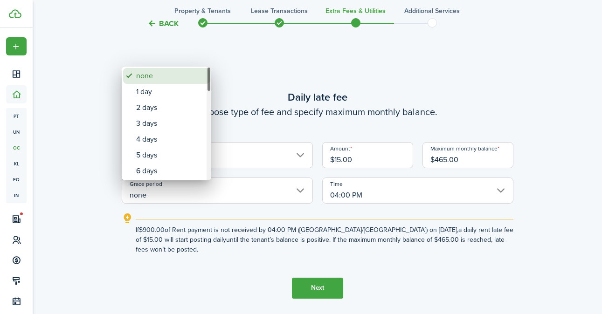
click at [151, 87] on div "1 day" at bounding box center [170, 92] width 68 height 16
type input "1 day"
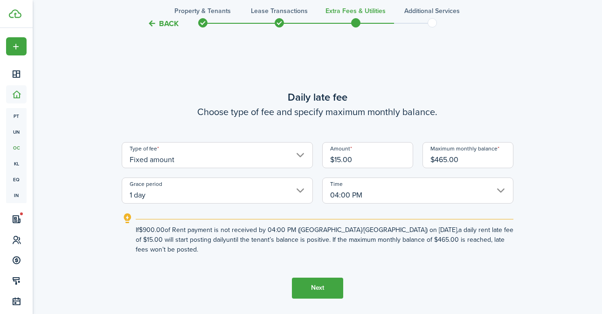
click at [416, 186] on input "04:00 PM" at bounding box center [417, 191] width 191 height 26
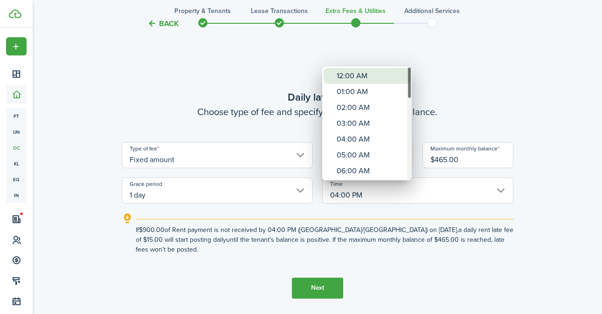
click at [369, 78] on div "12:00 AM" at bounding box center [371, 76] width 68 height 16
type input "12:00 AM"
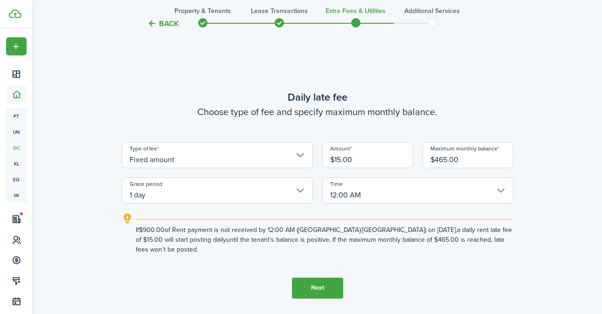
click at [336, 278] on button "Next" at bounding box center [317, 288] width 51 height 21
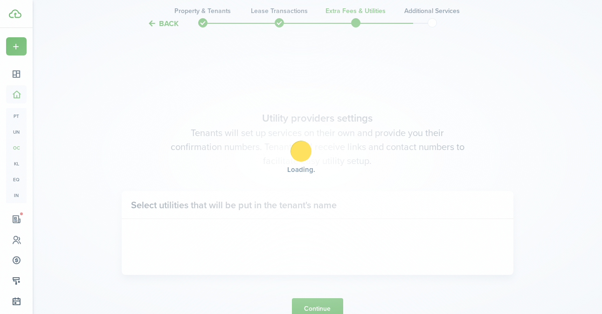
scroll to position [899, 0]
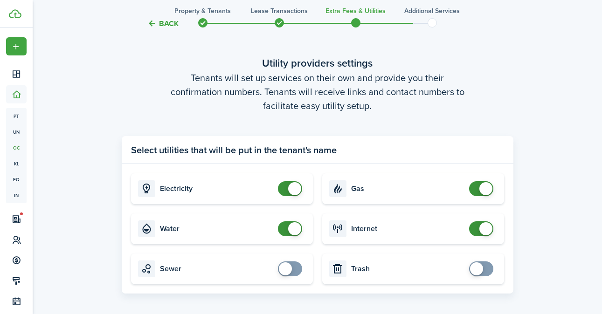
checkbox input "false"
click at [477, 189] on span at bounding box center [481, 188] width 9 height 15
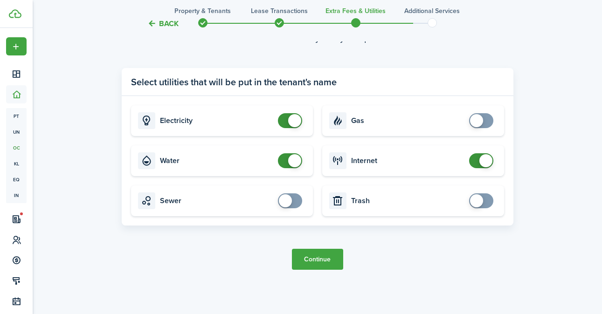
scroll to position [968, 0]
click at [320, 255] on button "Continue" at bounding box center [317, 259] width 51 height 21
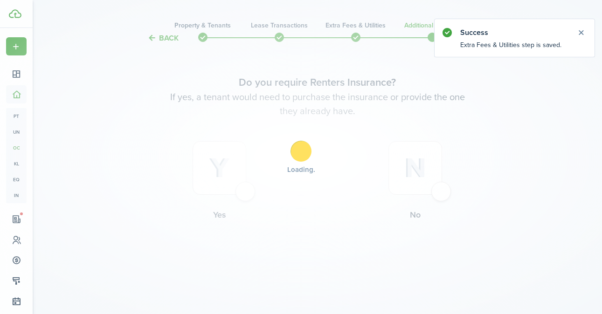
scroll to position [0, 0]
